Goal: Information Seeking & Learning: Check status

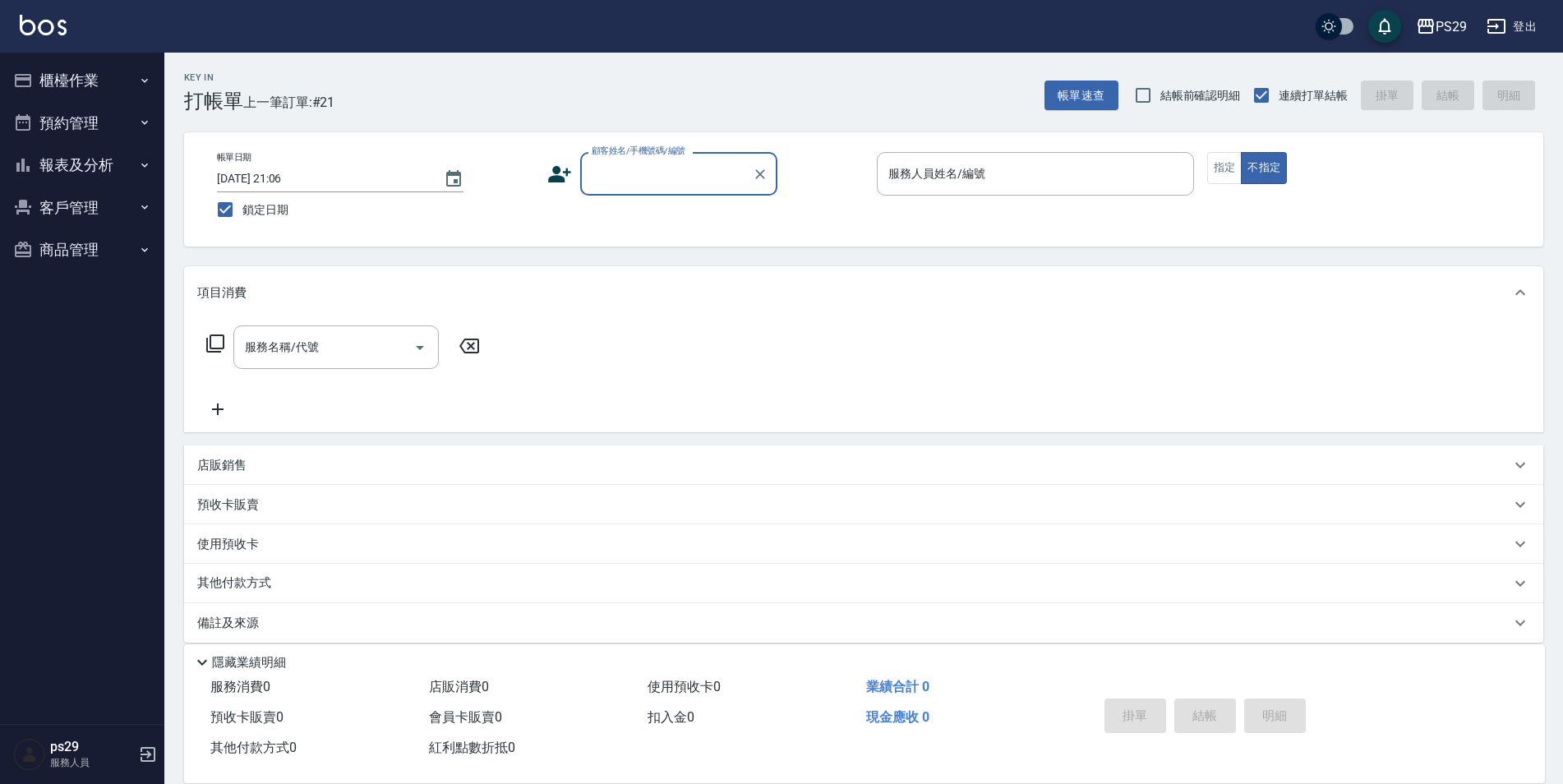
click at [104, 127] on button "預約管理" at bounding box center [82, 122] width 151 height 43
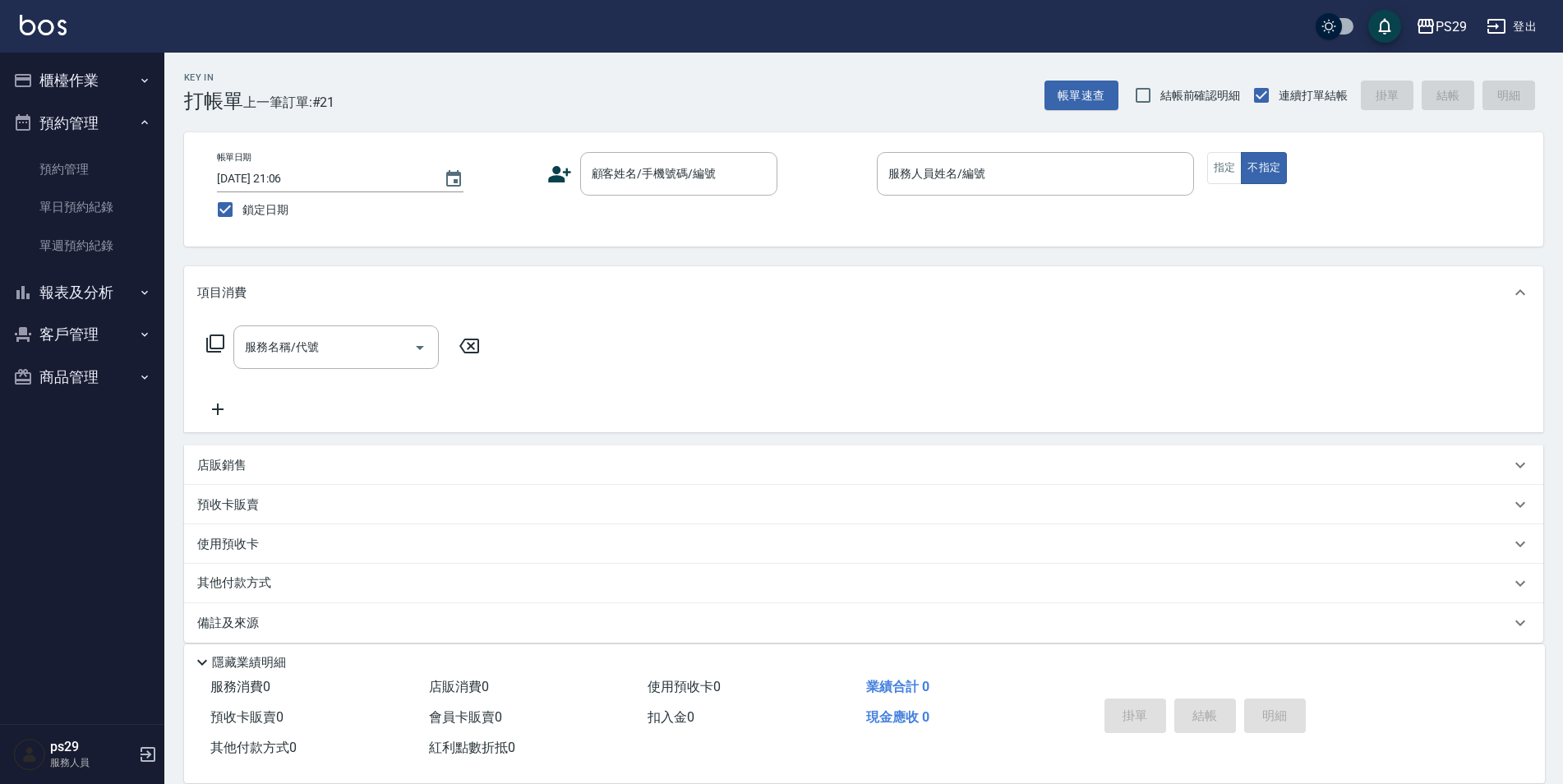
click at [95, 293] on button "報表及分析" at bounding box center [82, 292] width 151 height 43
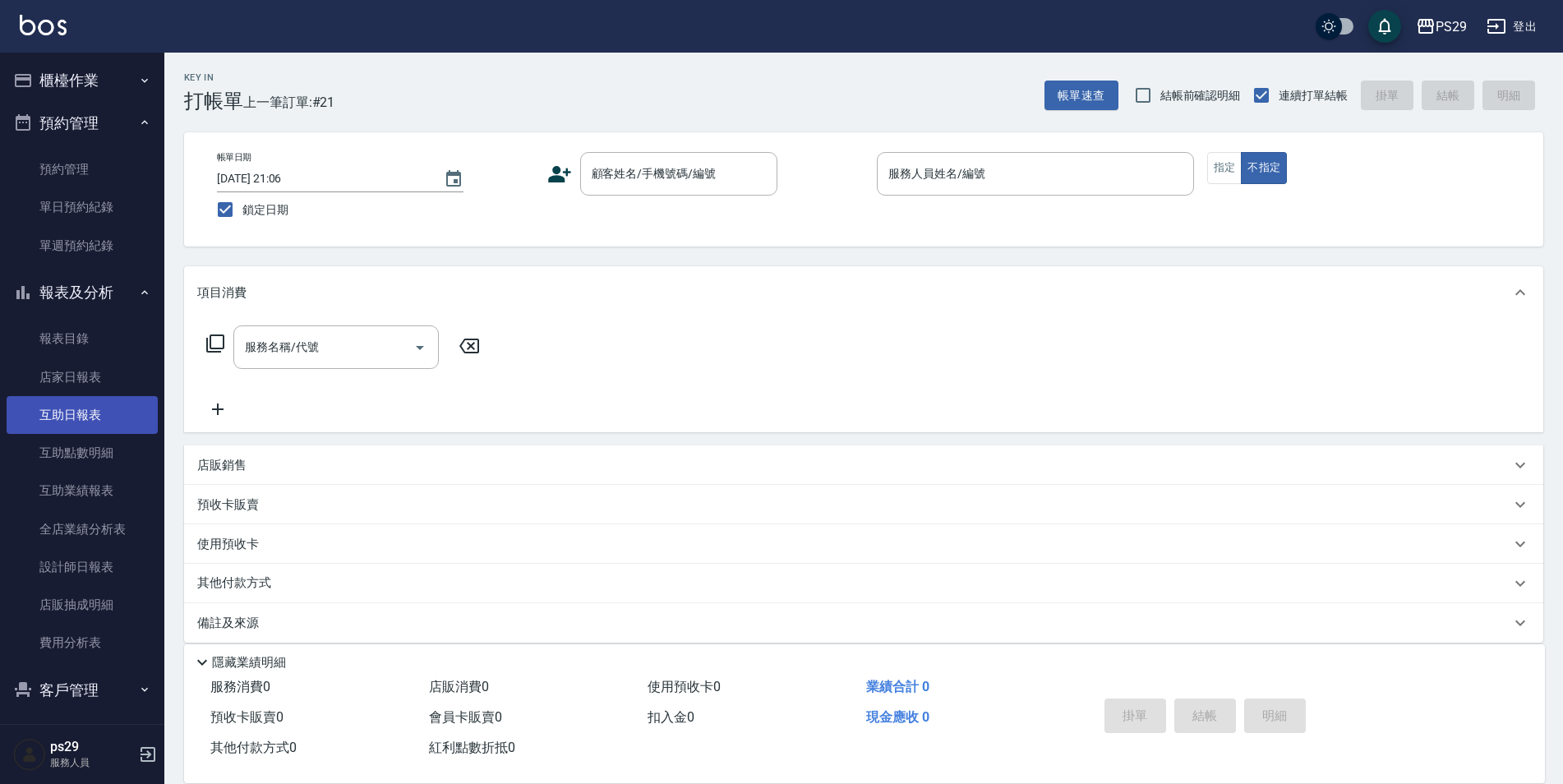
click at [105, 419] on link "互助日報表" at bounding box center [82, 415] width 151 height 38
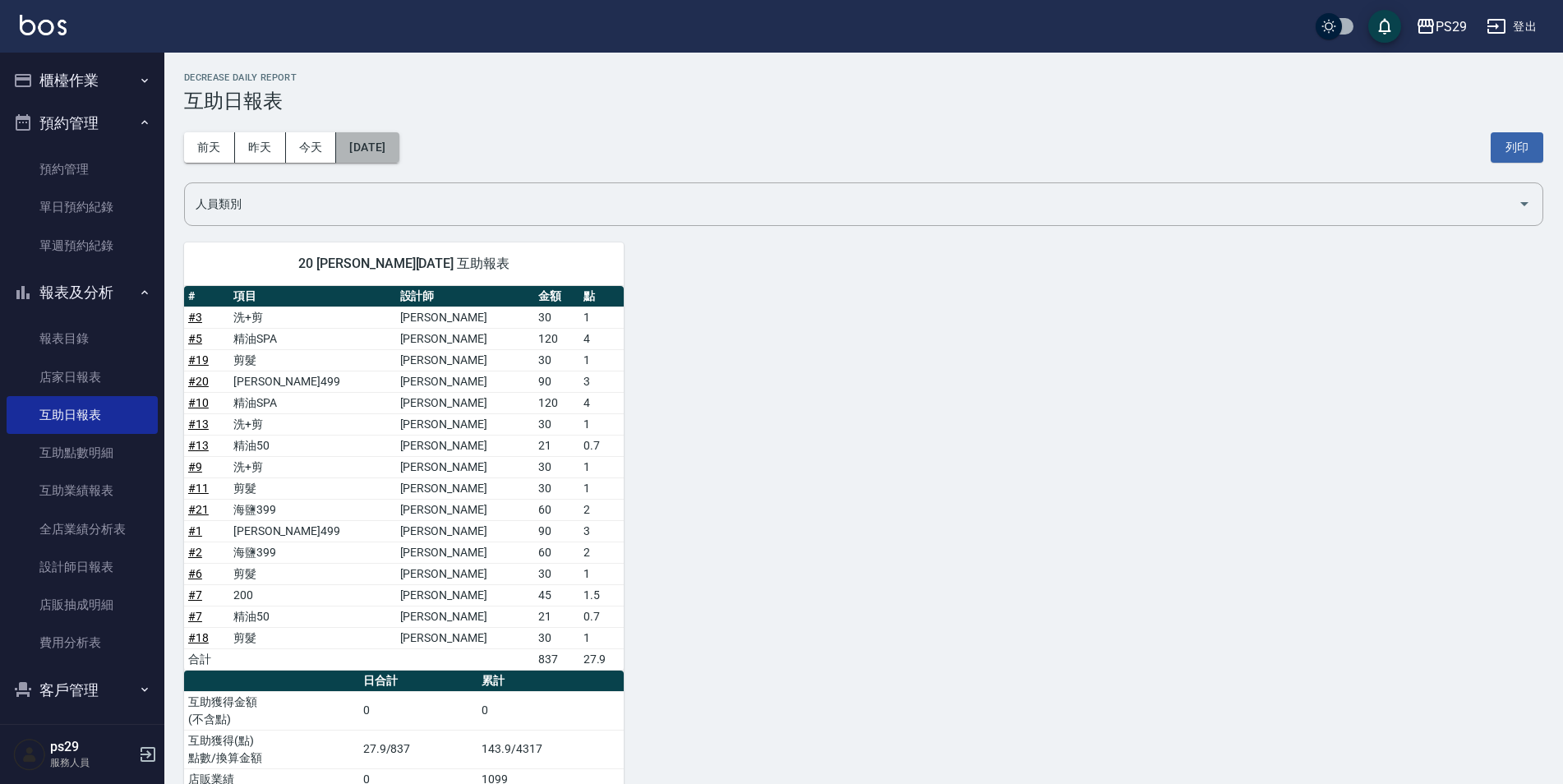
click at [363, 154] on button "[DATE]" at bounding box center [367, 148] width 63 height 30
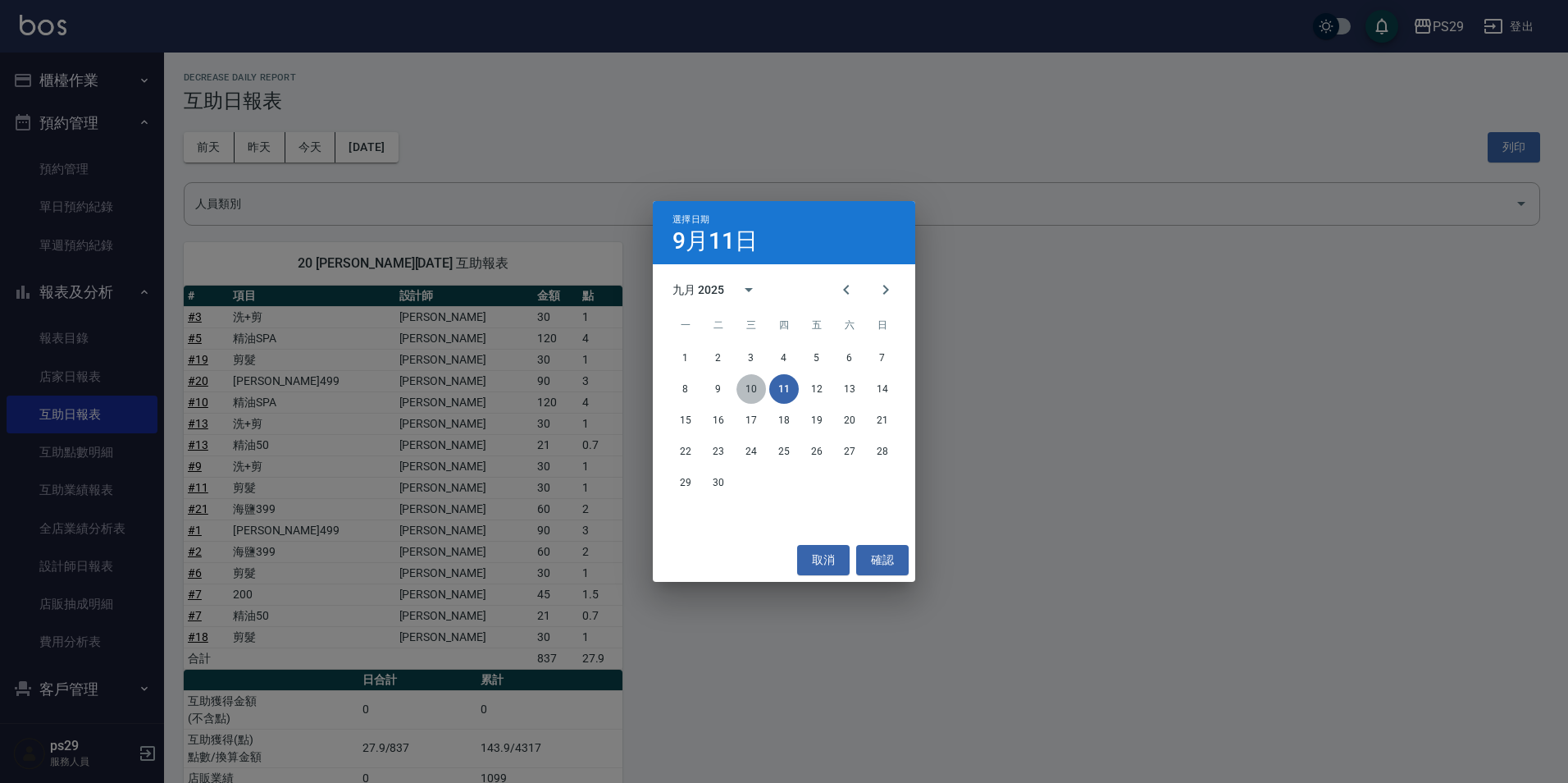
click at [753, 399] on button "10" at bounding box center [750, 388] width 29 height 29
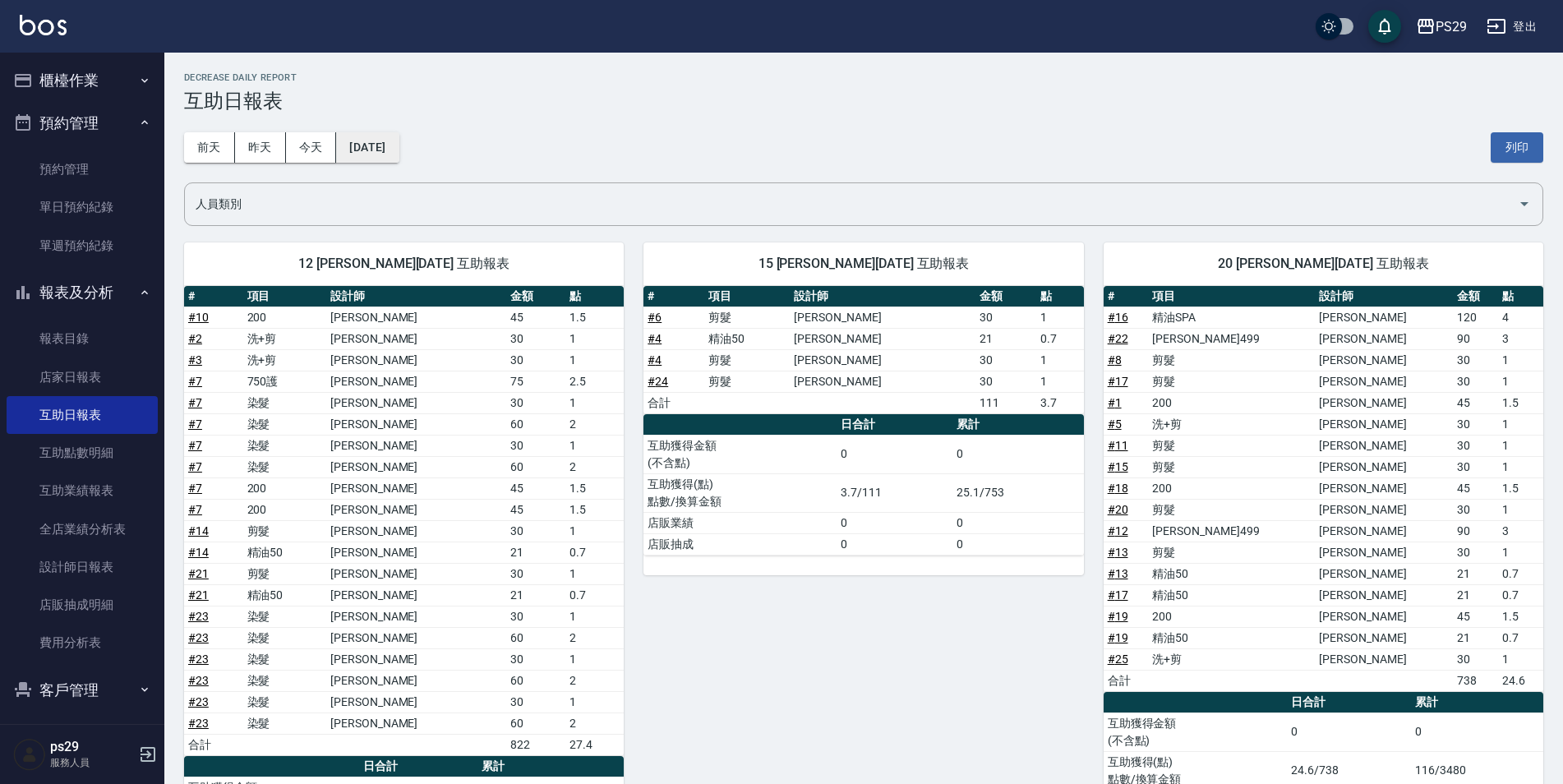
click at [378, 140] on button "[DATE]" at bounding box center [367, 148] width 63 height 30
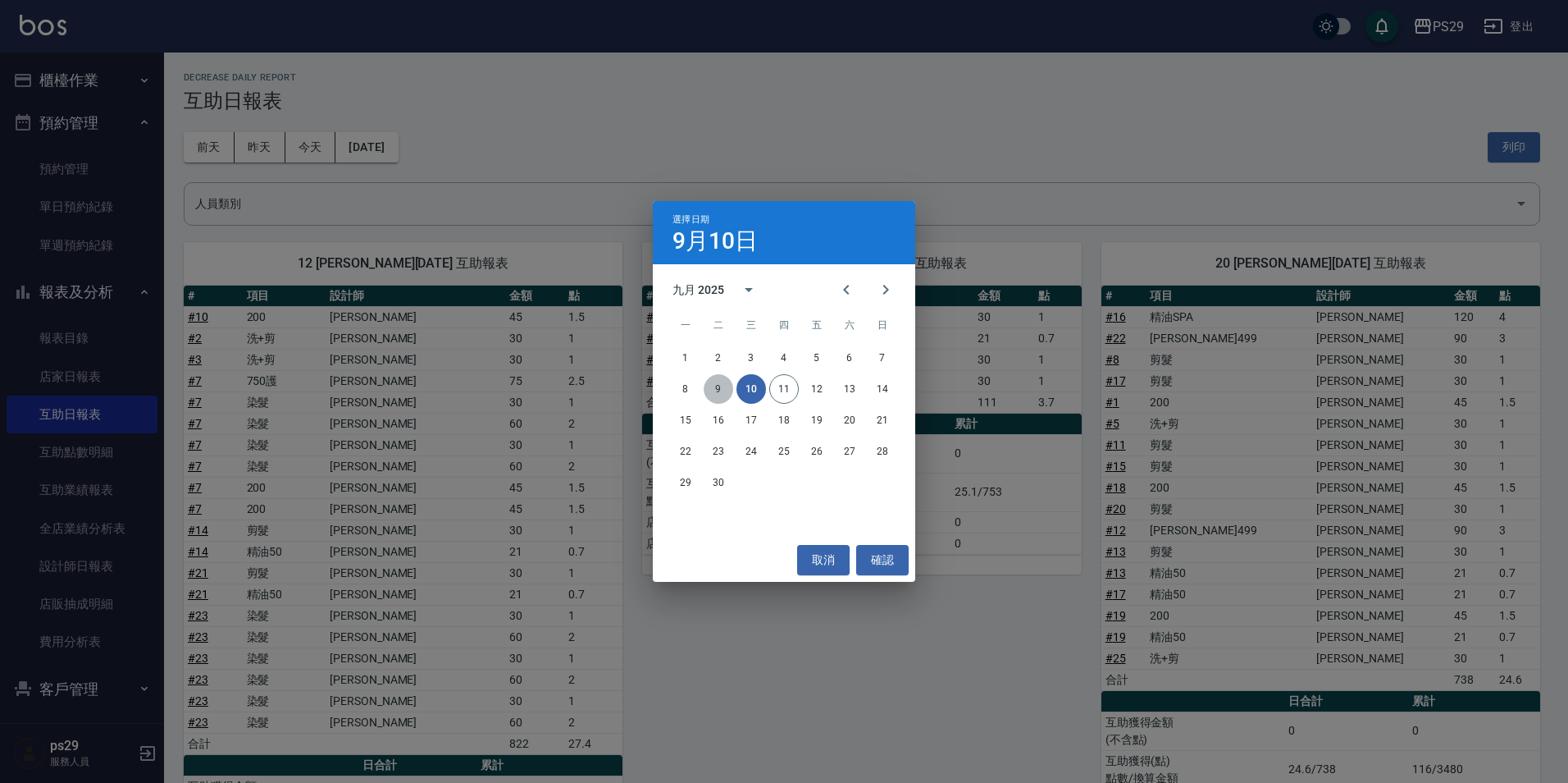
click at [726, 395] on button "9" at bounding box center [718, 388] width 29 height 29
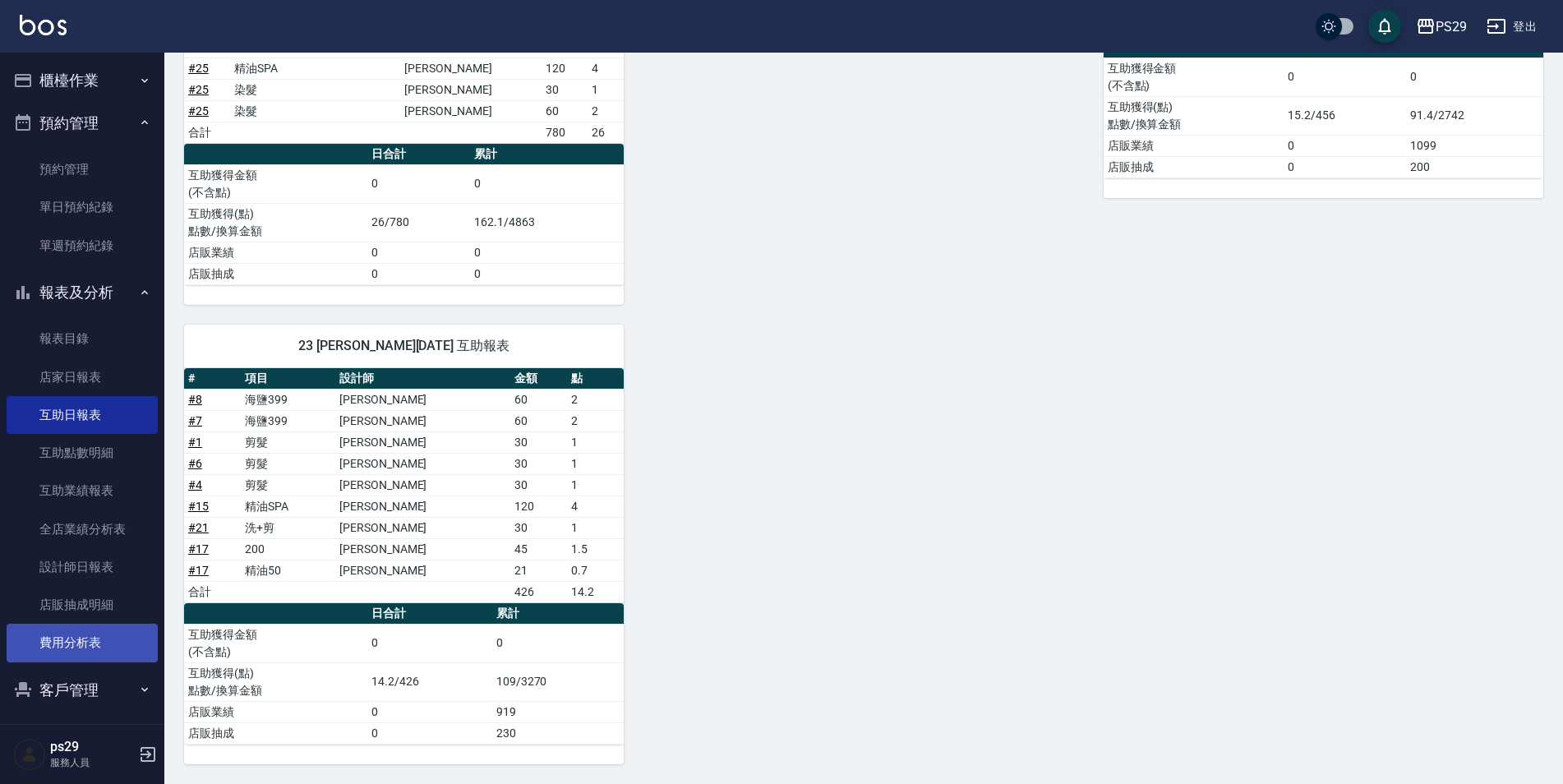
scroll to position [49, 0]
